Goal: Navigation & Orientation: Find specific page/section

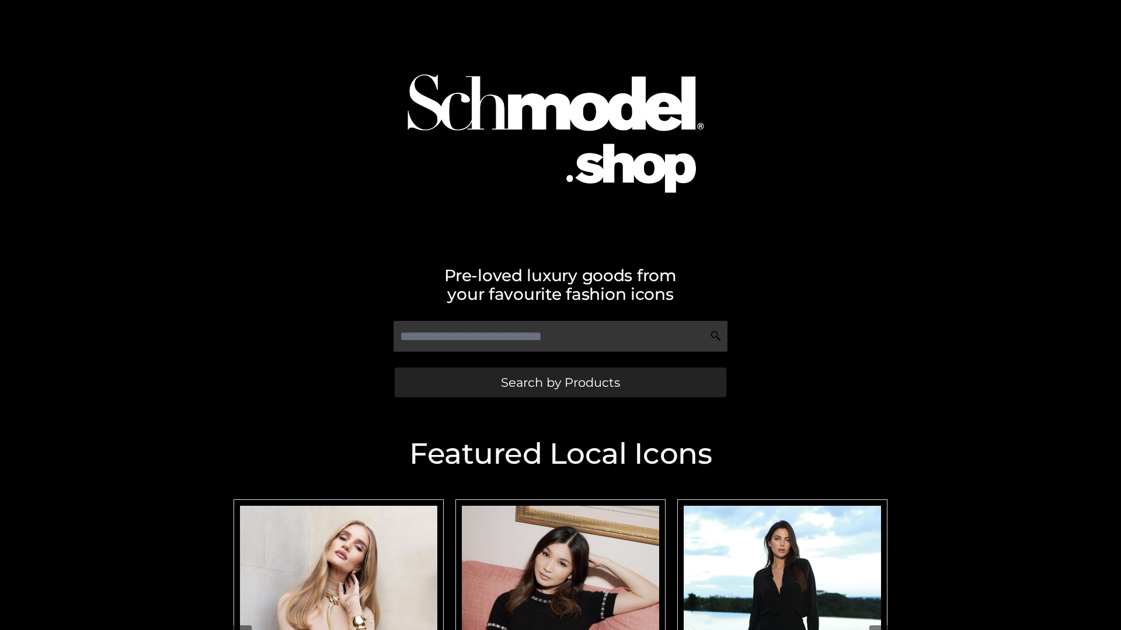
click at [560, 382] on span "Search by Products" at bounding box center [560, 382] width 119 height 12
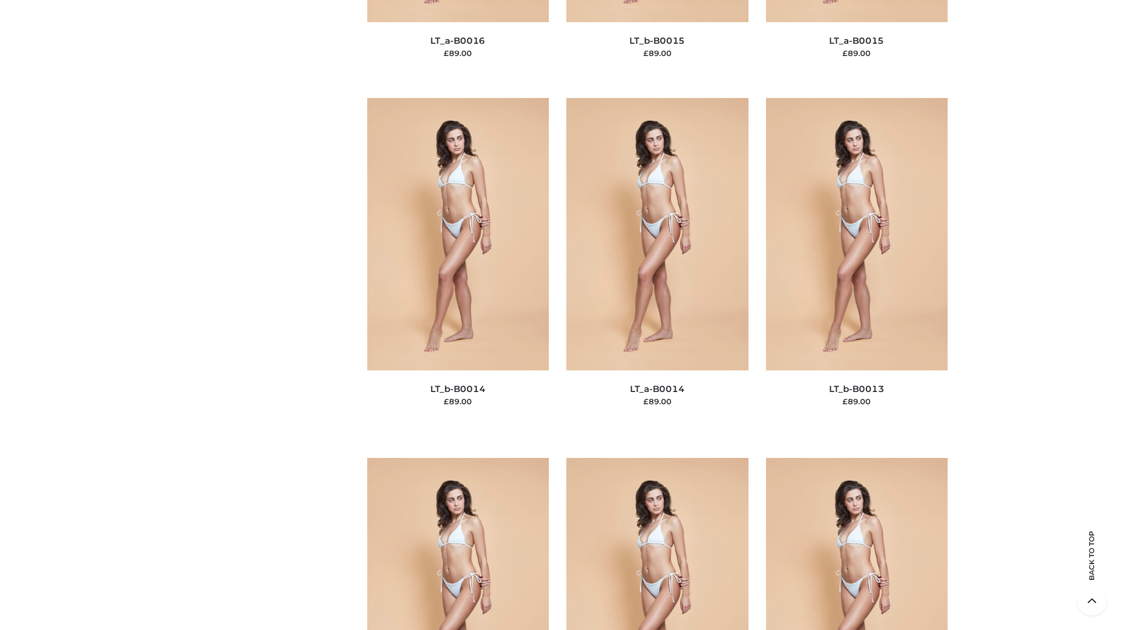
scroll to position [4151, 0]
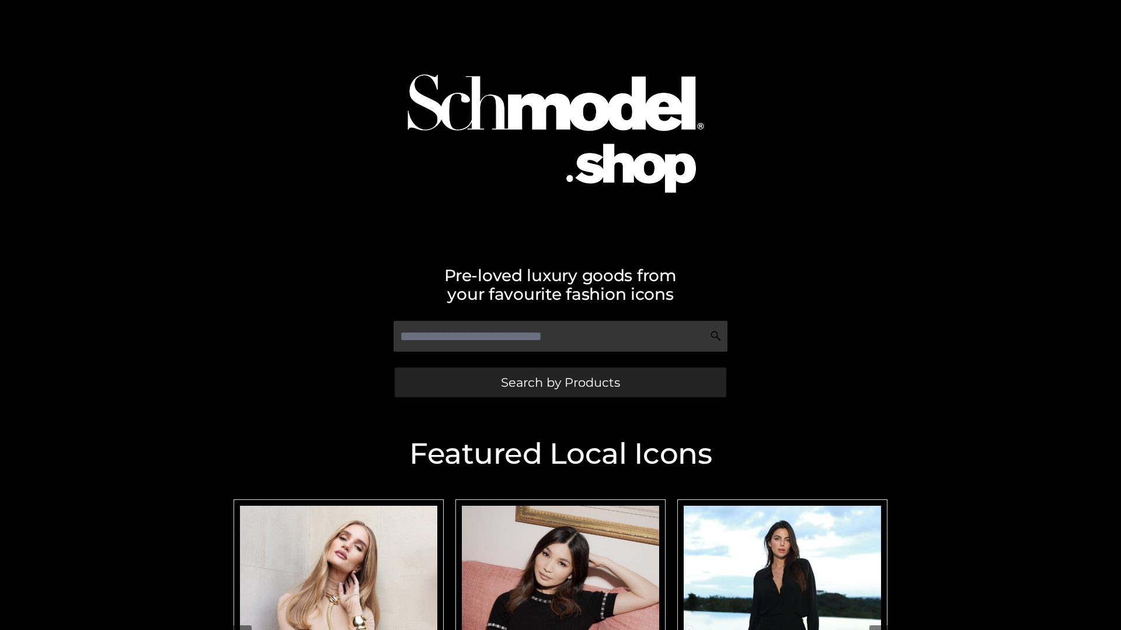
click at [560, 382] on span "Search by Products" at bounding box center [560, 382] width 119 height 12
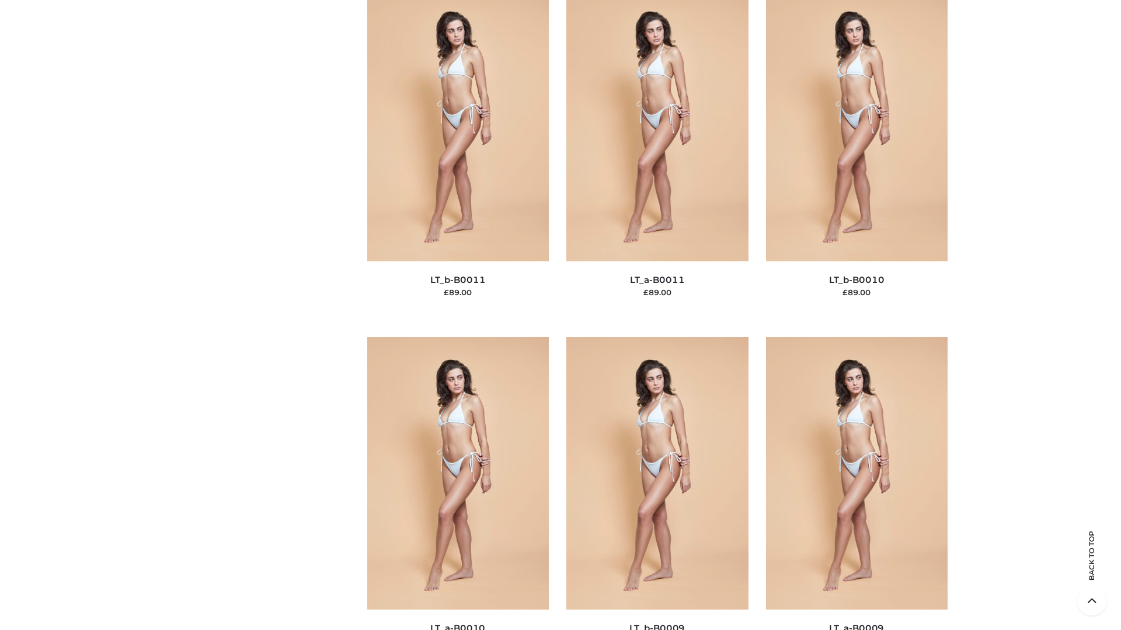
scroll to position [5242, 0]
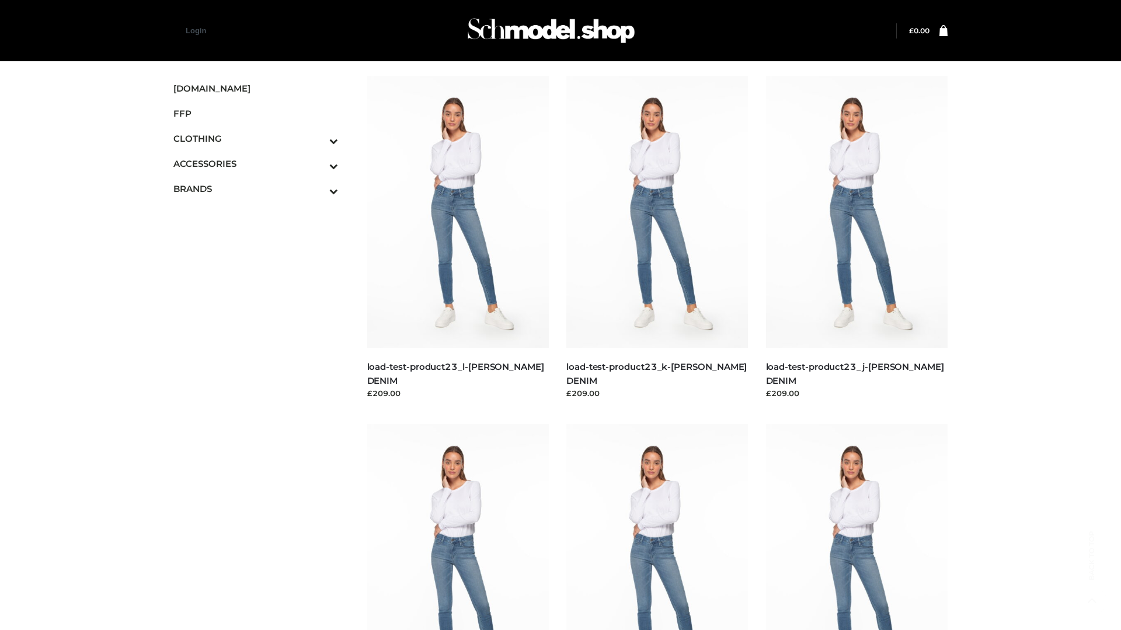
scroll to position [1024, 0]
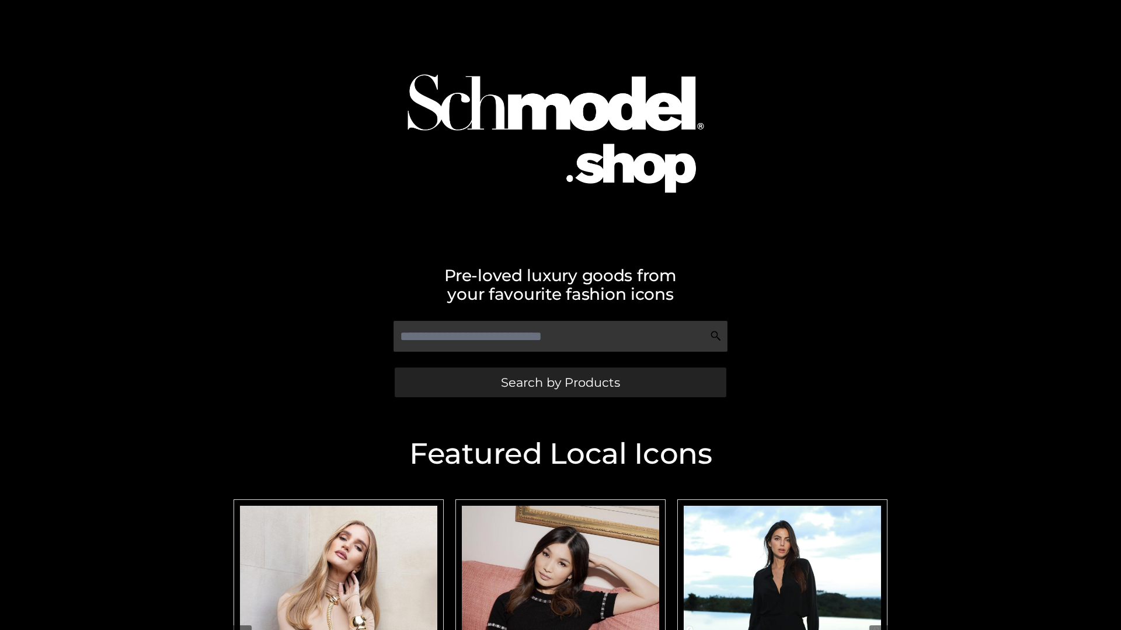
click at [560, 382] on span "Search by Products" at bounding box center [560, 382] width 119 height 12
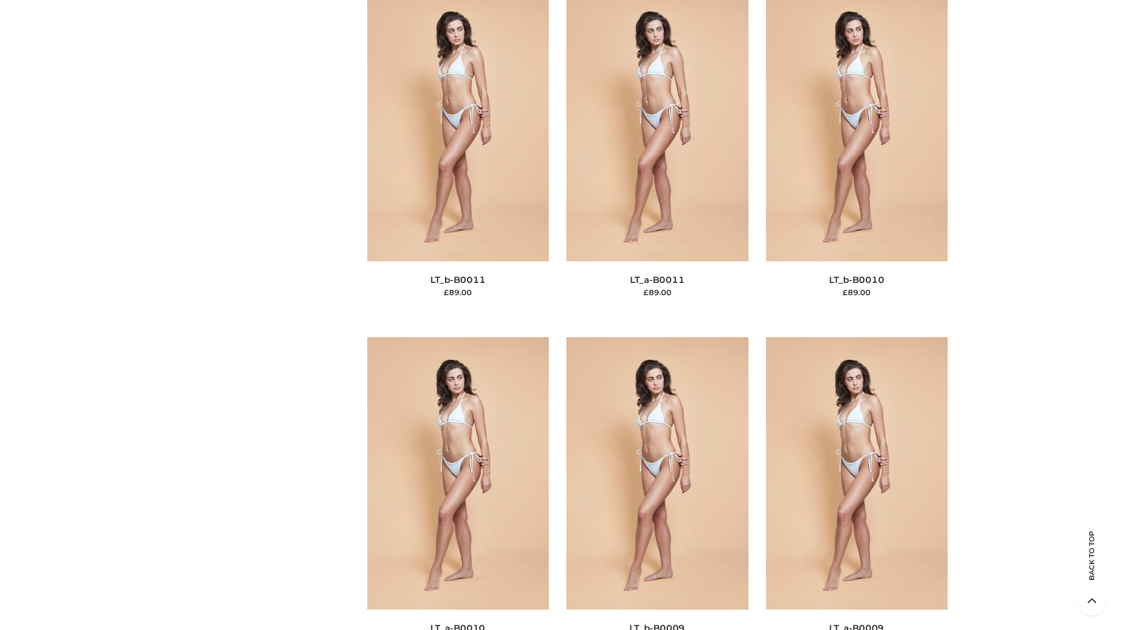
scroll to position [5242, 0]
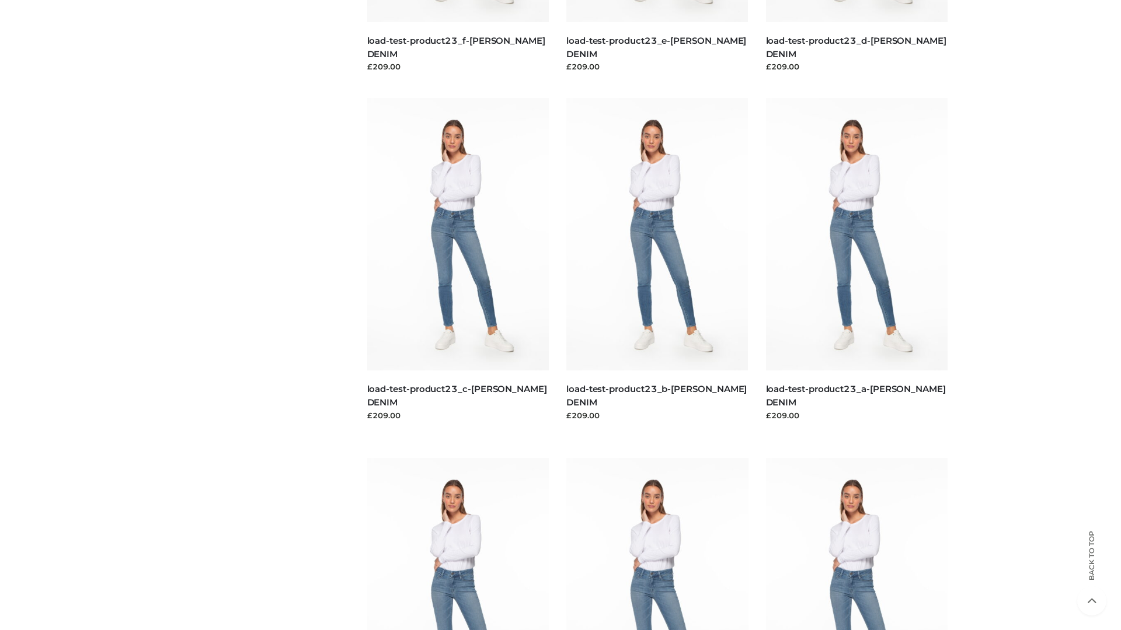
scroll to position [1024, 0]
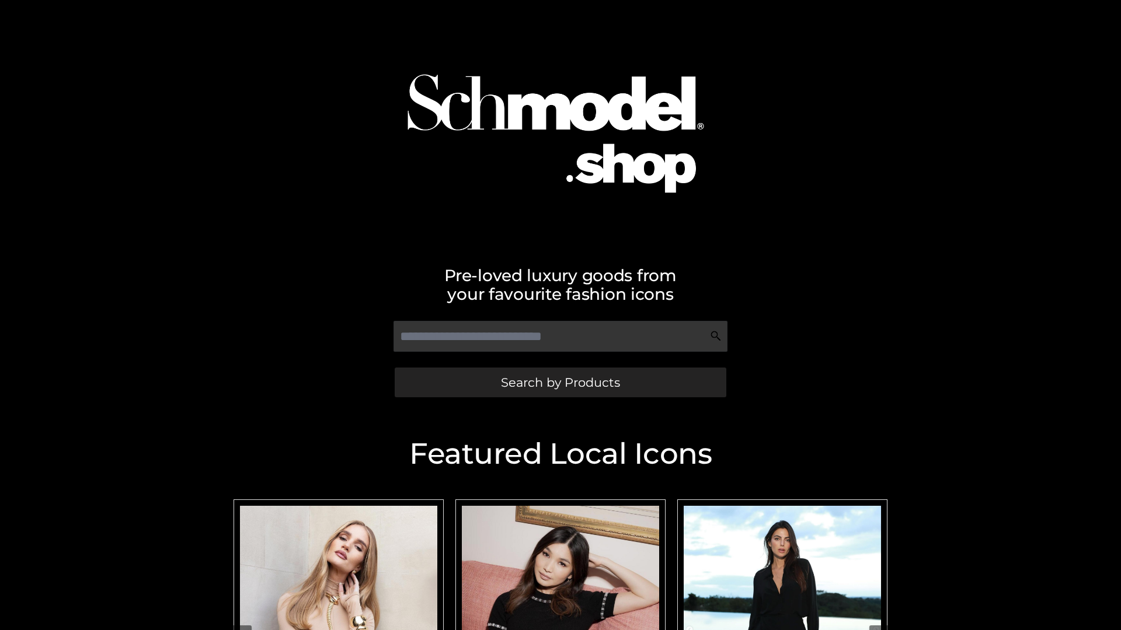
click at [560, 382] on span "Search by Products" at bounding box center [560, 382] width 119 height 12
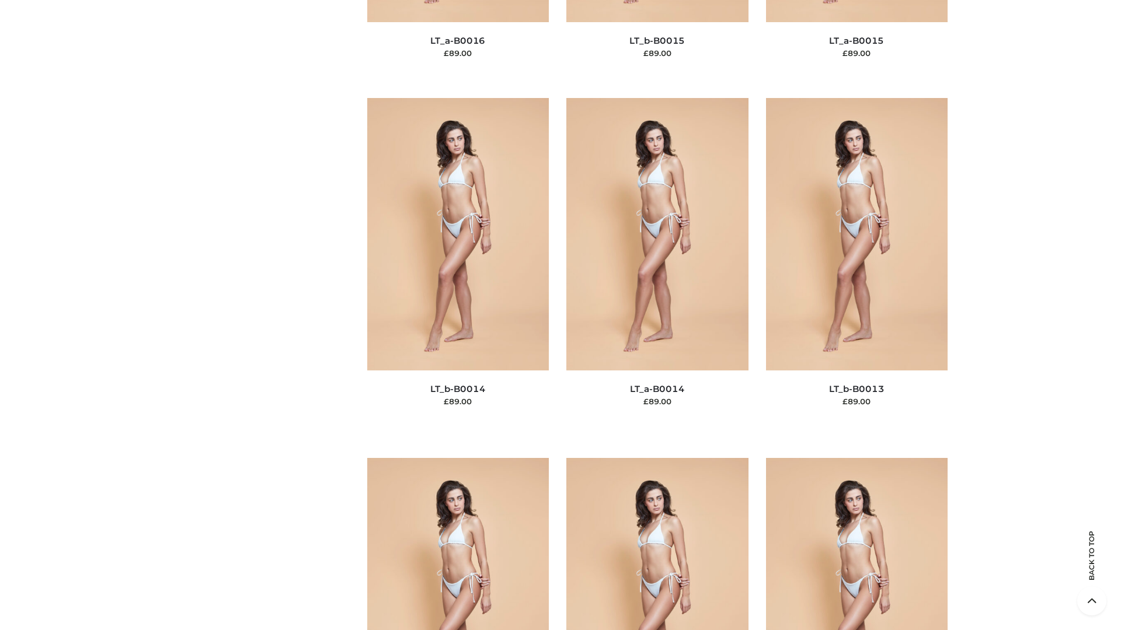
scroll to position [4151, 0]
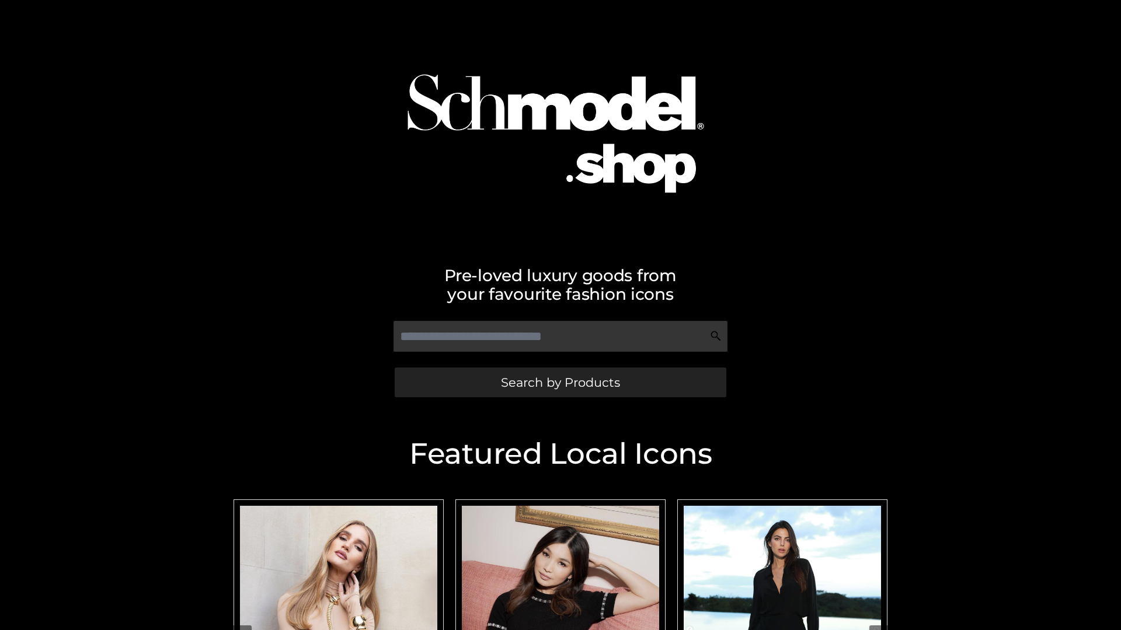
click at [560, 382] on span "Search by Products" at bounding box center [560, 382] width 119 height 12
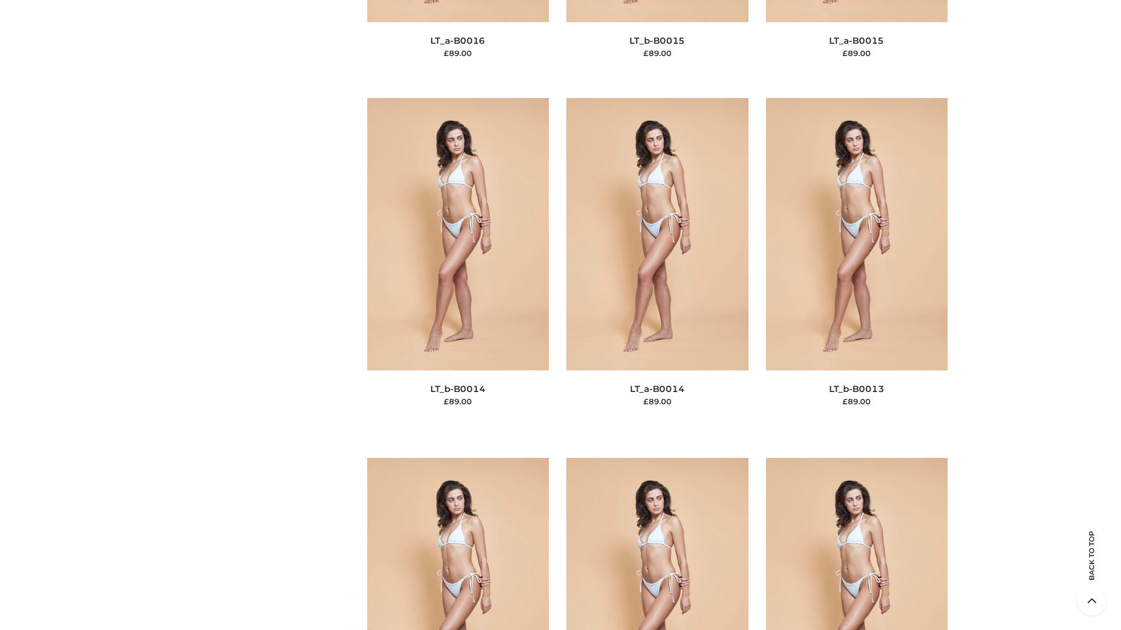
scroll to position [4151, 0]
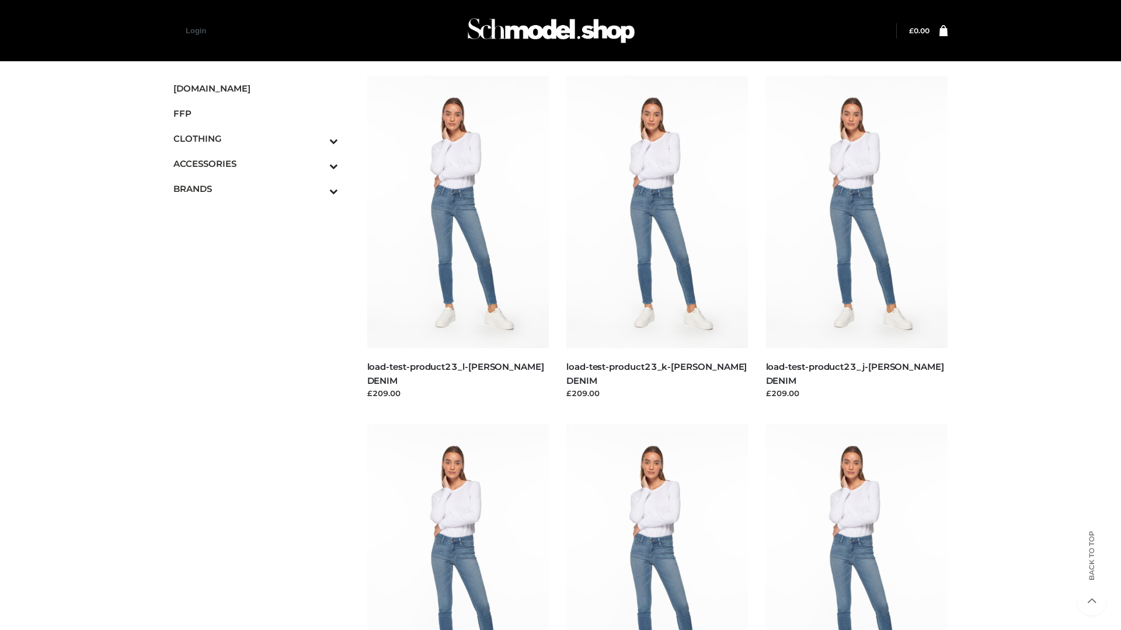
scroll to position [1024, 0]
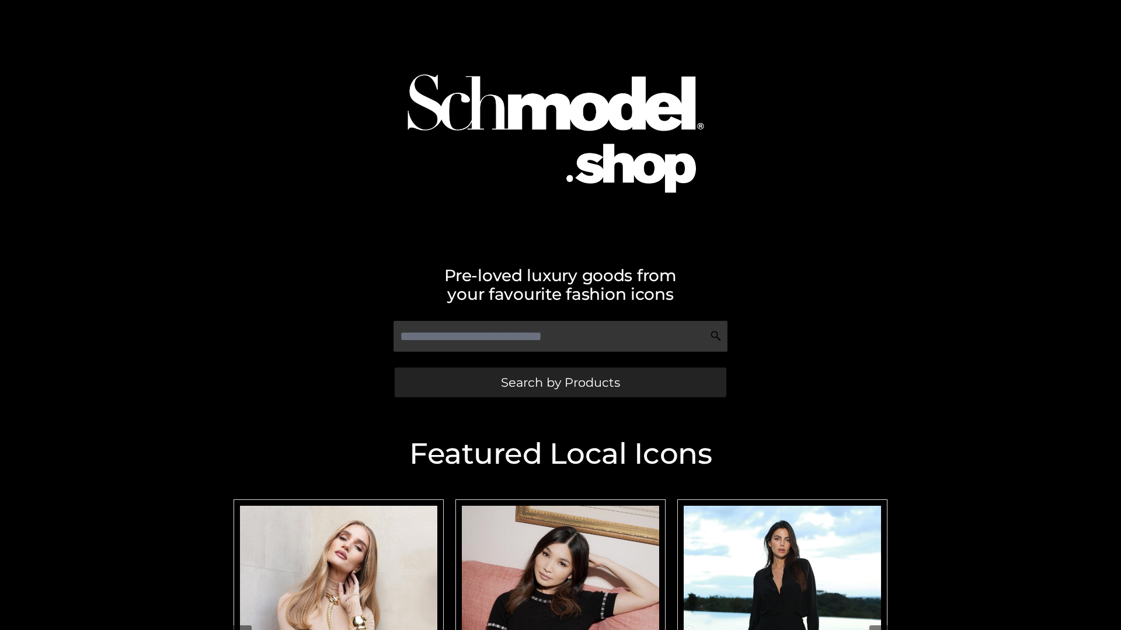
click at [560, 382] on span "Search by Products" at bounding box center [560, 382] width 119 height 12
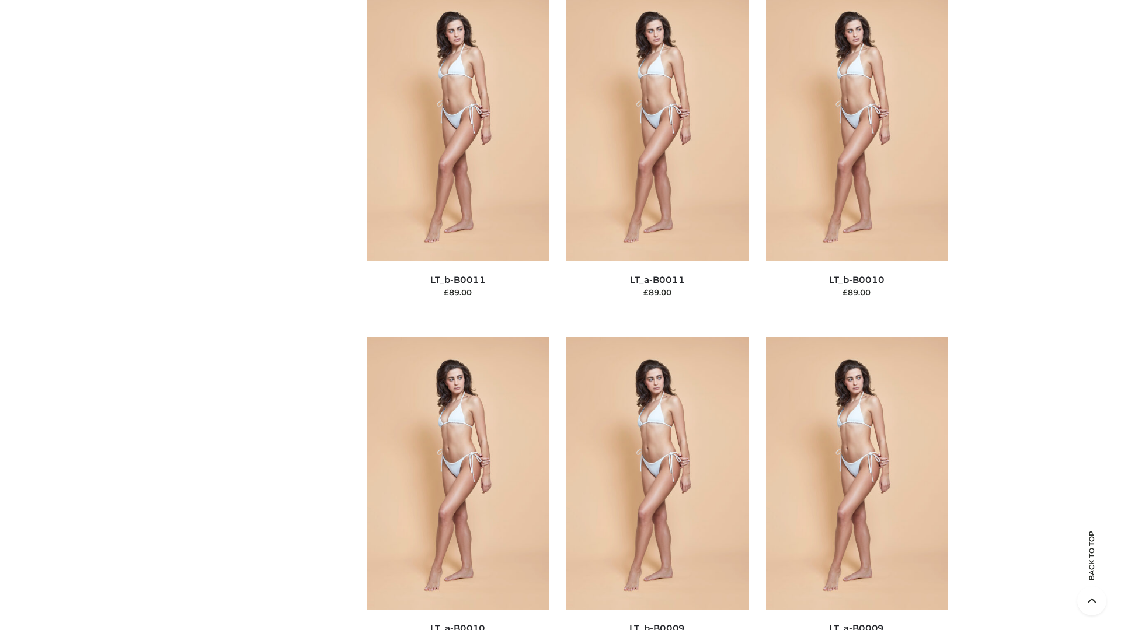
scroll to position [5242, 0]
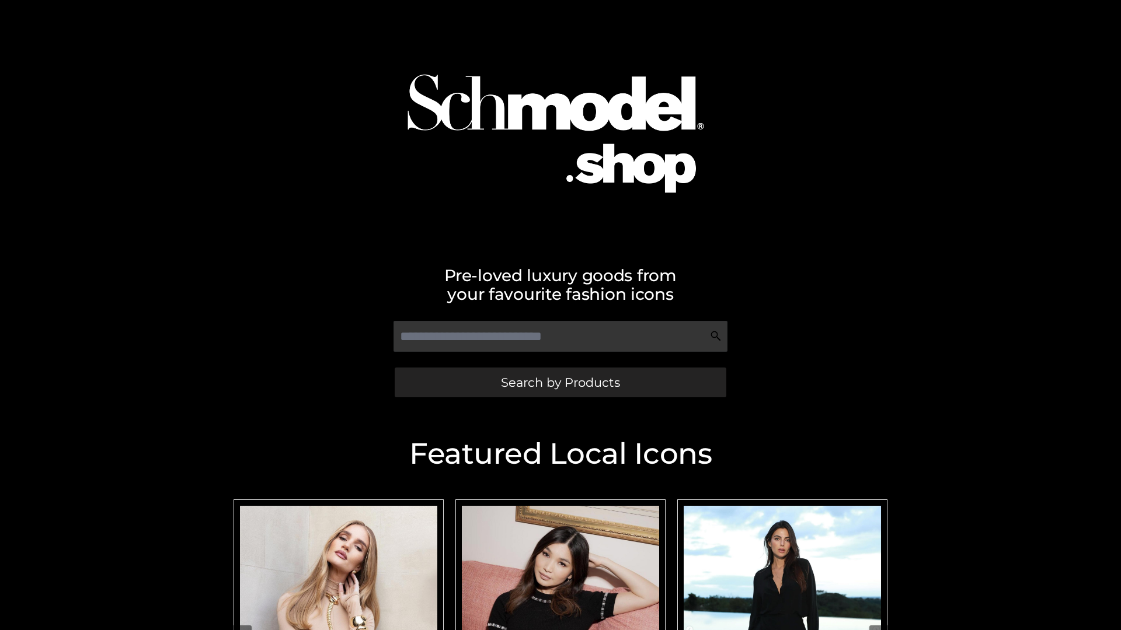
click at [560, 382] on span "Search by Products" at bounding box center [560, 382] width 119 height 12
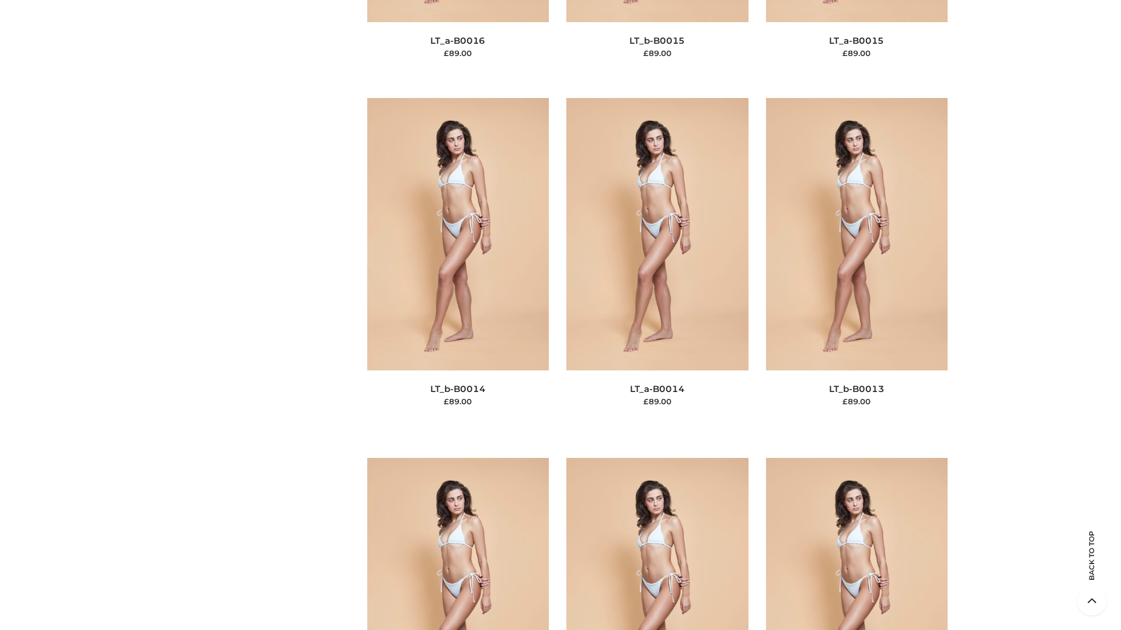
scroll to position [5242, 0]
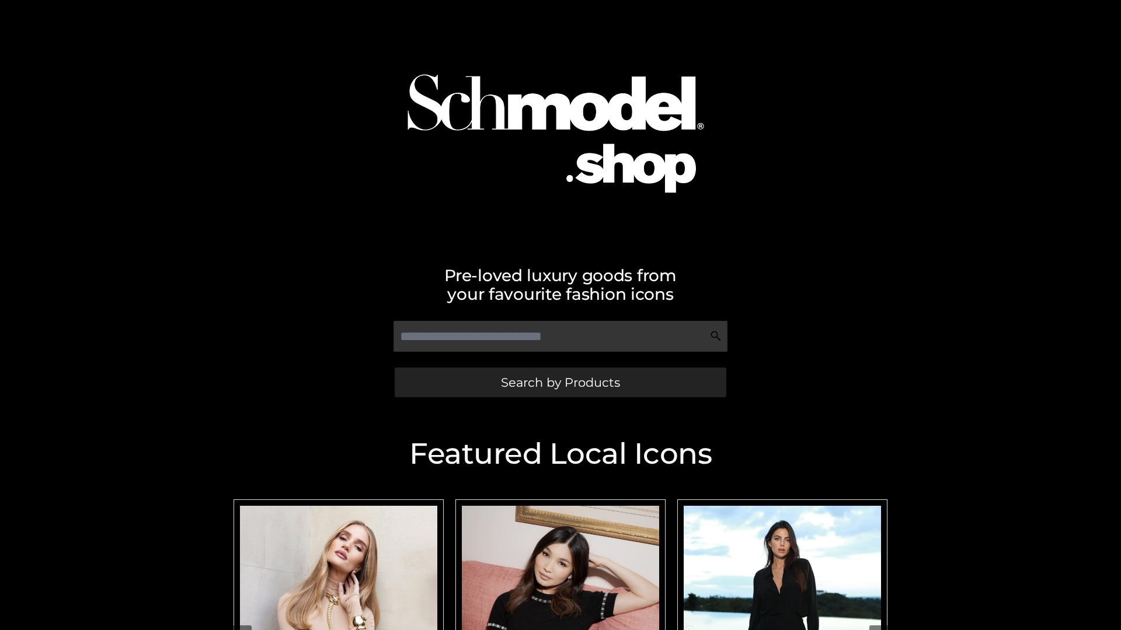
click at [560, 382] on span "Search by Products" at bounding box center [560, 382] width 119 height 12
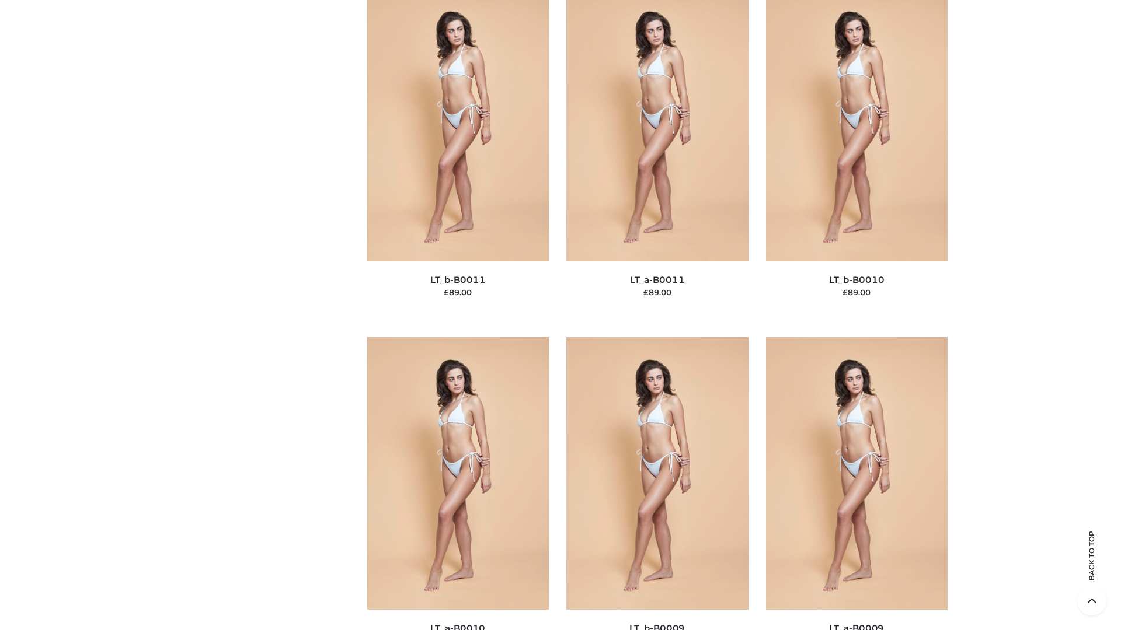
scroll to position [5242, 0]
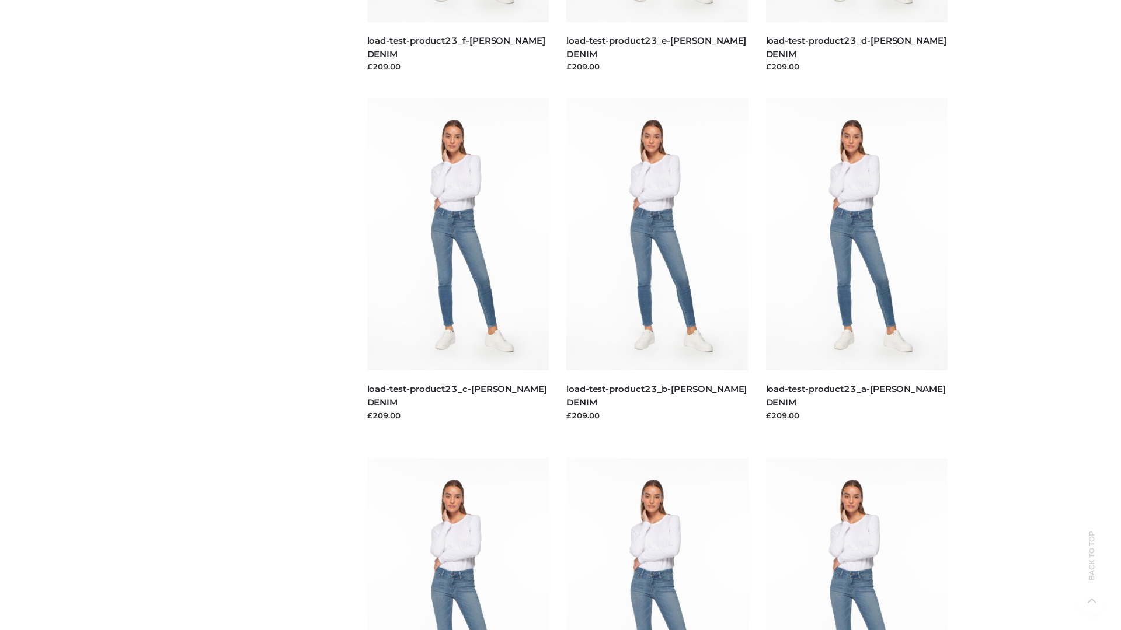
scroll to position [1024, 0]
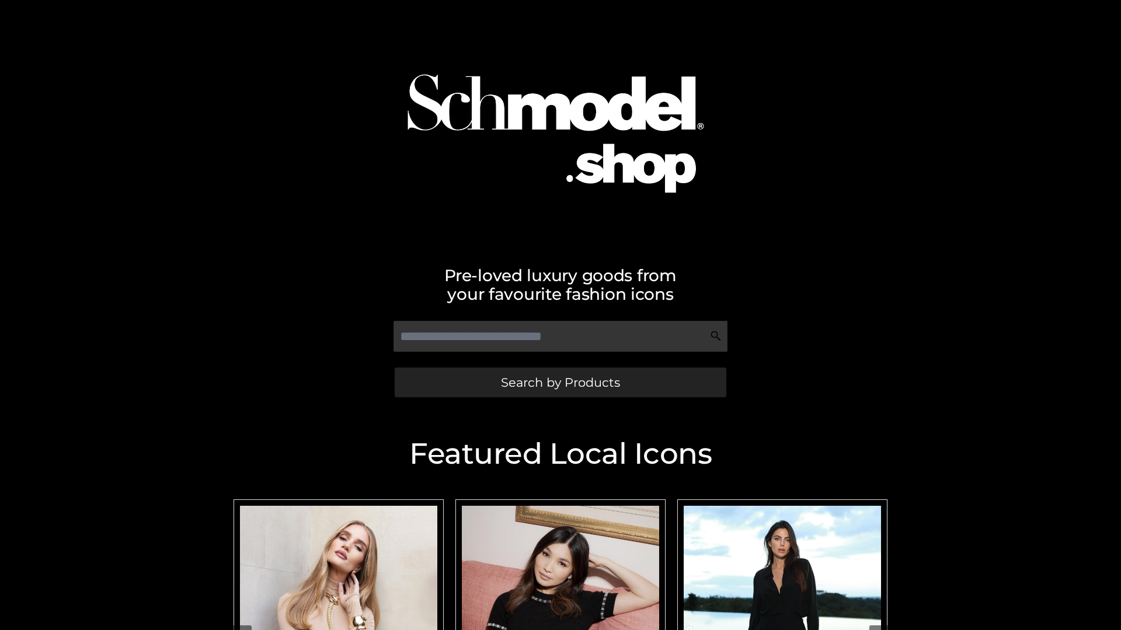
click at [560, 382] on span "Search by Products" at bounding box center [560, 382] width 119 height 12
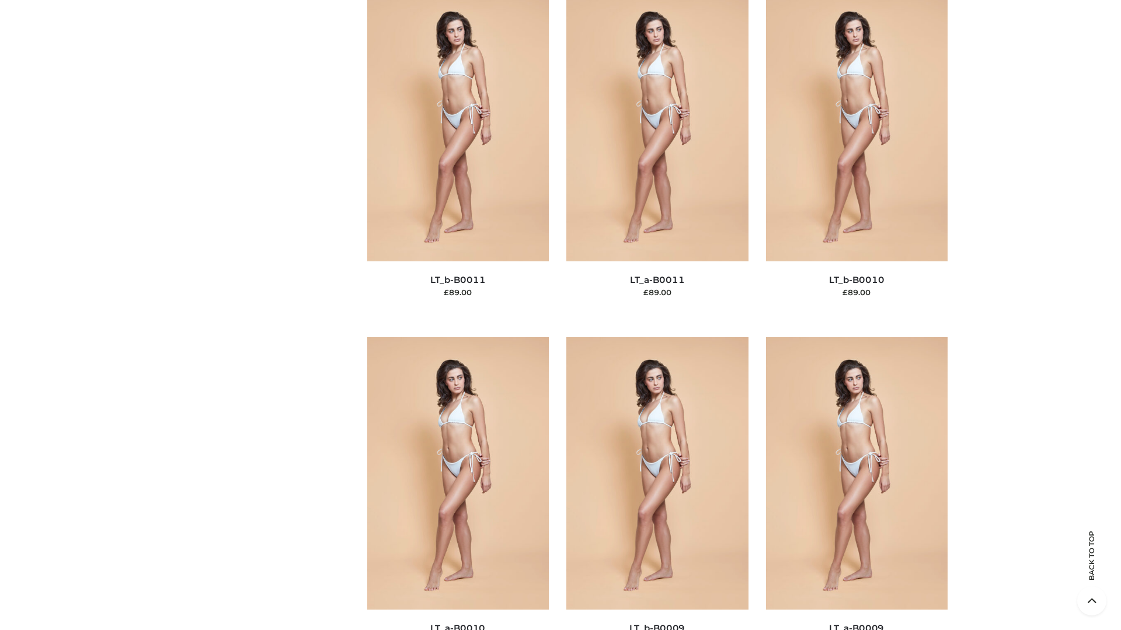
scroll to position [5242, 0]
